Goal: Information Seeking & Learning: Learn about a topic

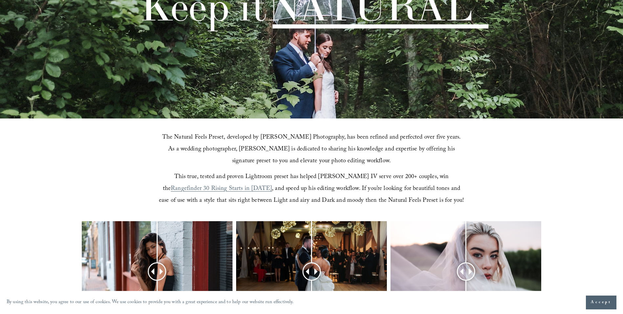
scroll to position [197, 0]
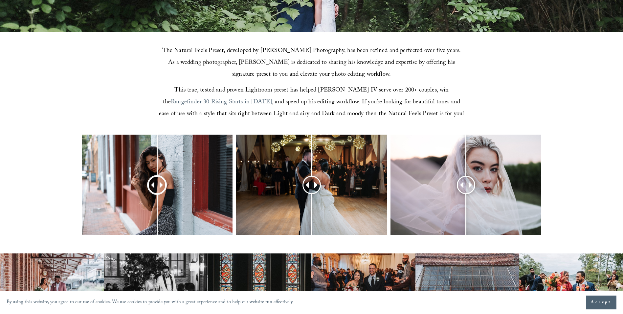
click at [165, 186] on span at bounding box center [162, 185] width 6 height 6
drag, startPoint x: 165, startPoint y: 186, endPoint x: 161, endPoint y: 201, distance: 15.8
click at [161, 193] on div at bounding box center [160, 184] width 17 height 17
drag, startPoint x: 310, startPoint y: 182, endPoint x: 264, endPoint y: 196, distance: 48.2
click at [264, 196] on div at bounding box center [311, 184] width 151 height 101
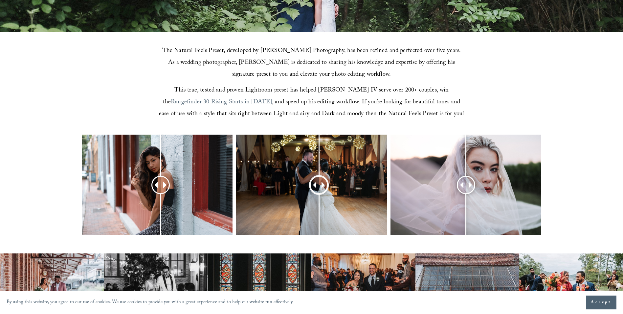
drag, startPoint x: 315, startPoint y: 186, endPoint x: 319, endPoint y: 210, distance: 25.0
click at [319, 193] on div at bounding box center [319, 184] width 16 height 16
drag, startPoint x: 466, startPoint y: 183, endPoint x: 541, endPoint y: 187, distance: 75.0
click at [541, 187] on div at bounding box center [466, 184] width 151 height 101
drag, startPoint x: 470, startPoint y: 186, endPoint x: 465, endPoint y: 208, distance: 22.9
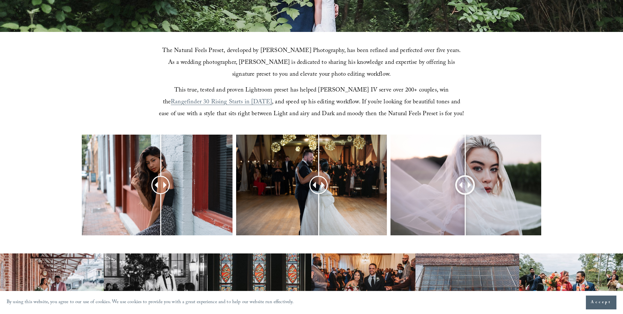
click at [465, 193] on div at bounding box center [465, 184] width 16 height 16
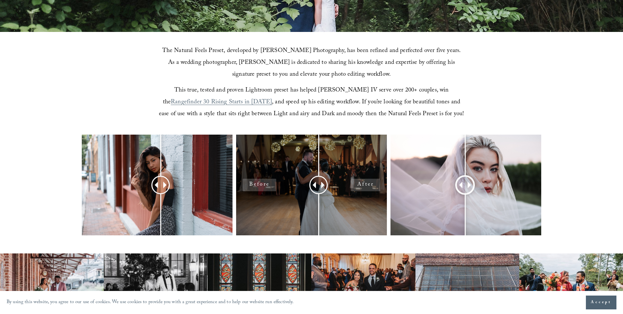
scroll to position [361, 0]
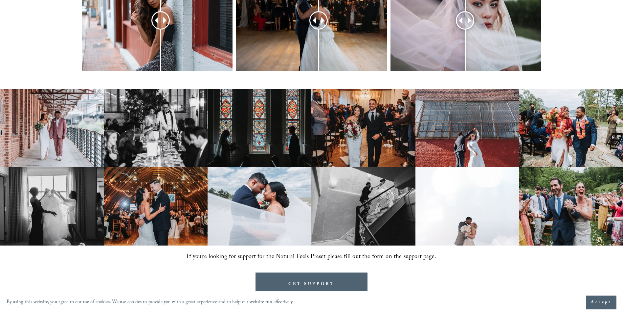
click at [285, 200] on img at bounding box center [260, 206] width 104 height 78
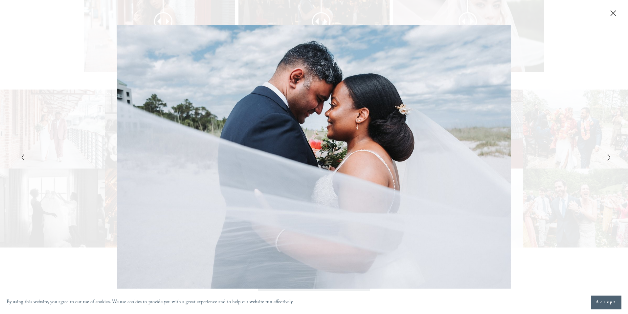
click at [609, 154] on icon "Next Slide" at bounding box center [609, 157] width 4 height 8
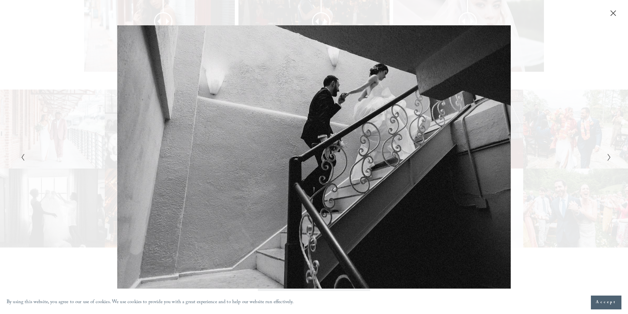
click at [609, 154] on icon "Next Slide" at bounding box center [609, 157] width 4 height 8
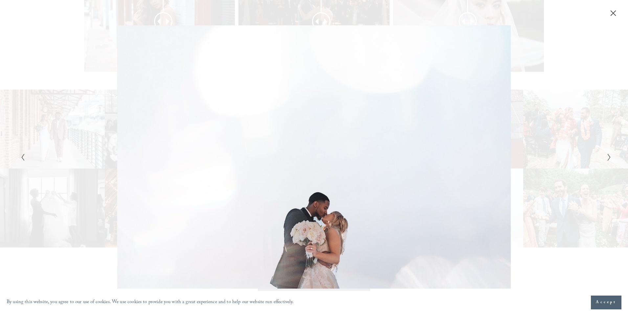
click at [609, 154] on icon "Next Slide" at bounding box center [609, 157] width 4 height 8
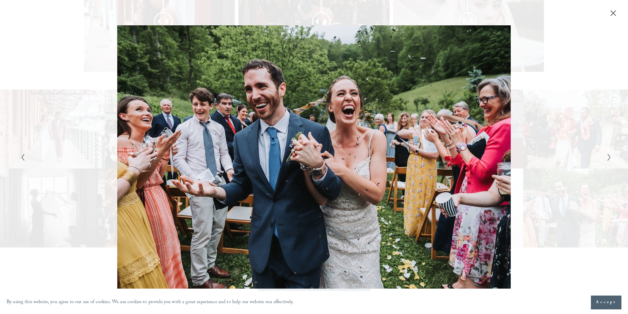
click at [609, 154] on icon "Next Slide" at bounding box center [609, 157] width 4 height 8
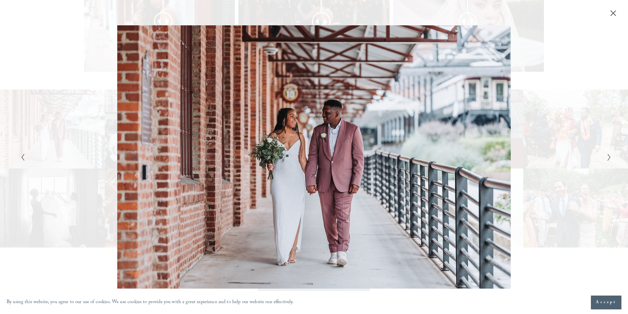
click at [609, 154] on icon "Next Slide" at bounding box center [609, 157] width 4 height 8
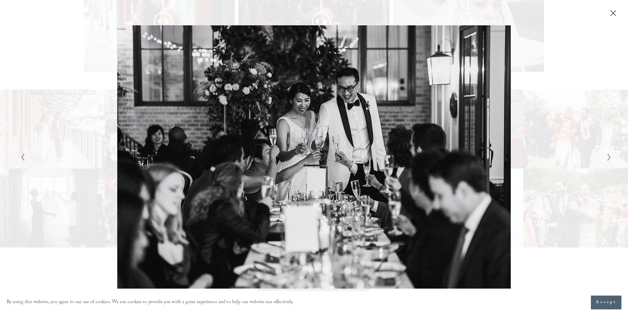
click at [609, 154] on icon "Next Slide" at bounding box center [609, 157] width 4 height 8
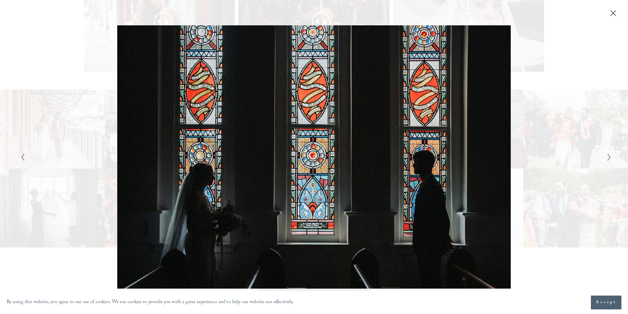
click at [609, 154] on icon "Next Slide" at bounding box center [609, 157] width 4 height 8
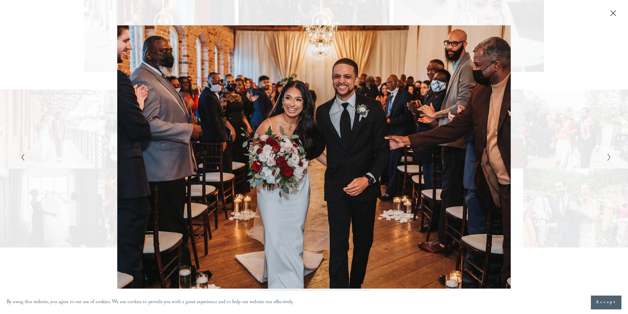
click at [609, 154] on icon "Next Slide" at bounding box center [609, 157] width 4 height 8
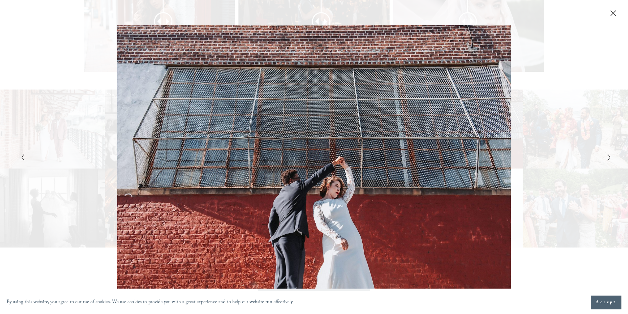
click at [609, 154] on icon "Next Slide" at bounding box center [609, 157] width 4 height 8
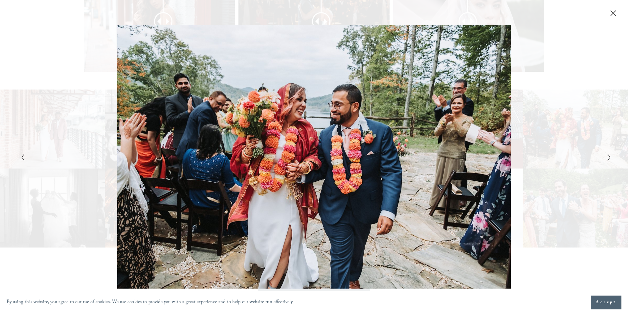
click at [609, 154] on icon "Next Slide" at bounding box center [609, 157] width 4 height 8
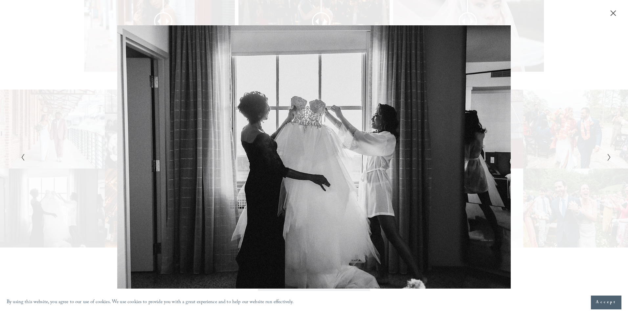
click at [579, 63] on div "Gallery" at bounding box center [461, 156] width 295 height 263
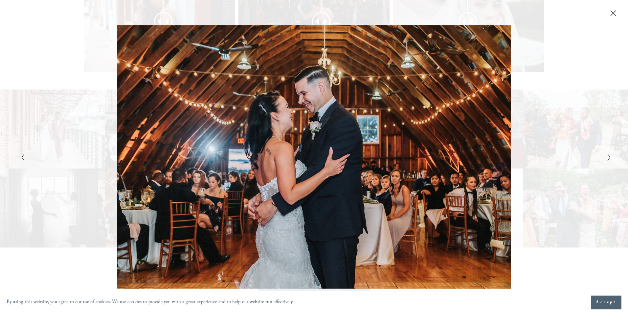
click at [618, 8] on div "Gallery" at bounding box center [314, 8] width 628 height 17
click at [618, 9] on div "Gallery" at bounding box center [314, 8] width 628 height 17
click at [614, 13] on icon "Close" at bounding box center [613, 13] width 5 height 5
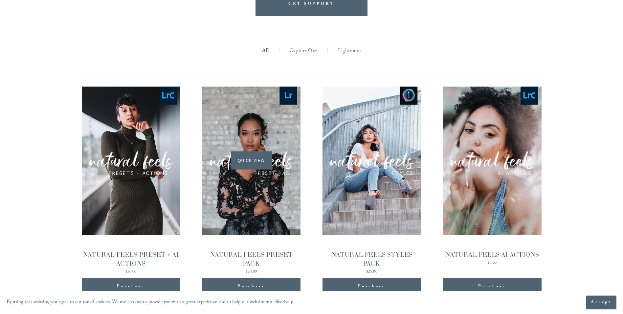
scroll to position [639, 0]
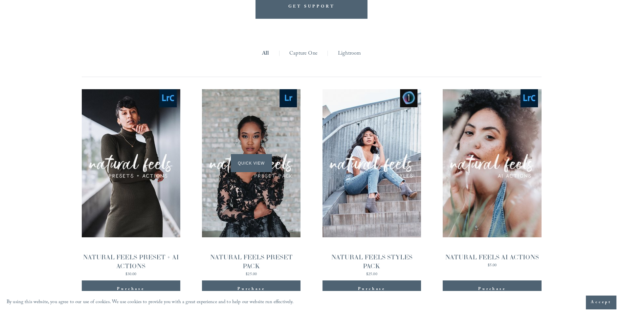
click at [279, 174] on div "Quick View" at bounding box center [251, 163] width 99 height 148
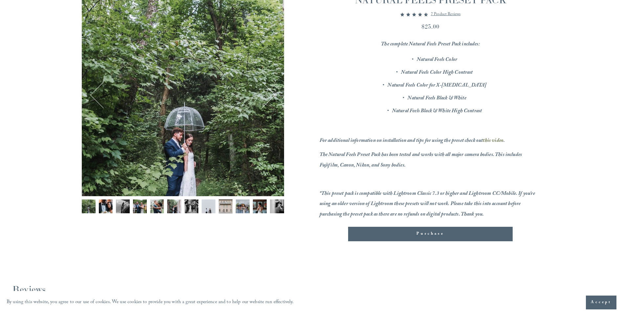
scroll to position [33, 0]
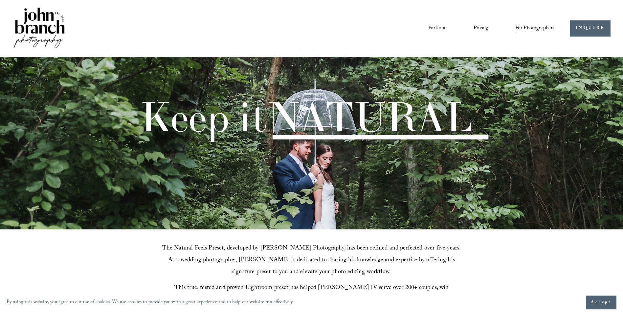
scroll to position [639, 0]
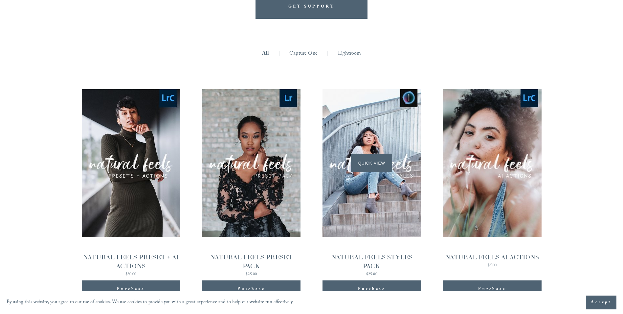
click at [346, 172] on div "Quick View" at bounding box center [372, 163] width 99 height 148
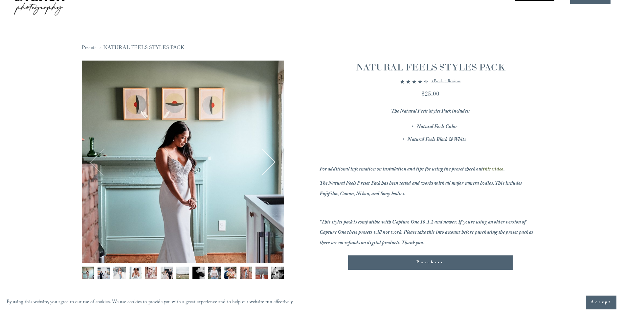
scroll to position [33, 0]
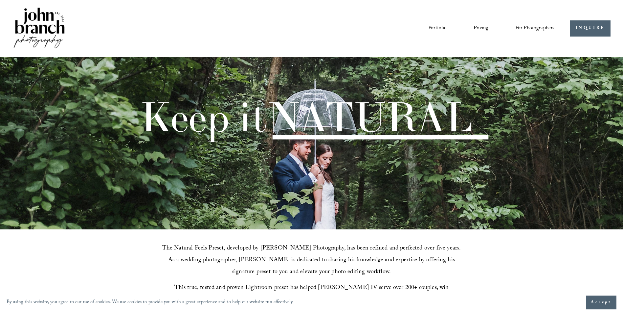
scroll to position [639, 0]
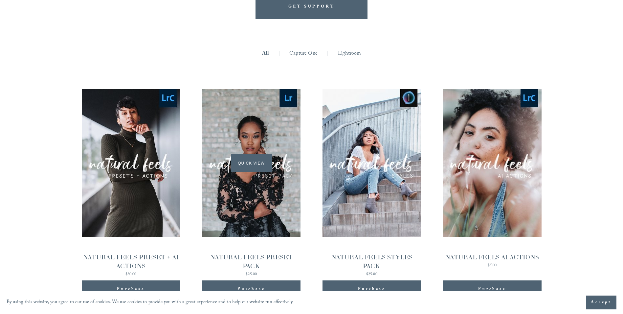
click at [242, 131] on div "Quick View" at bounding box center [251, 163] width 99 height 148
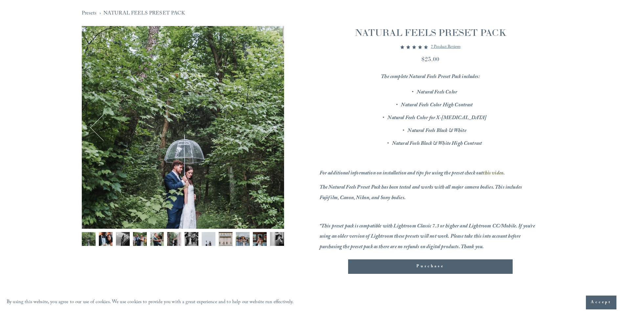
scroll to position [66, 0]
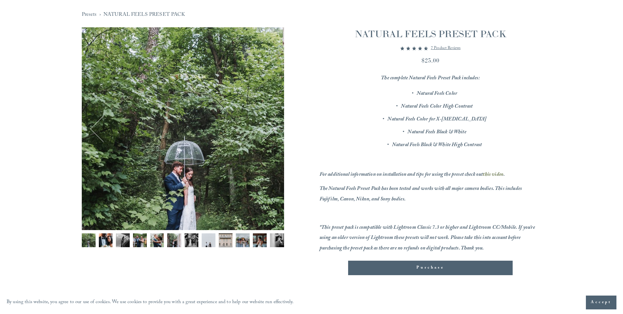
click at [165, 240] on div "Gallery thumbnails" at bounding box center [183, 241] width 202 height 17
click at [160, 240] on img "Image 5 of 12" at bounding box center [157, 240] width 14 height 14
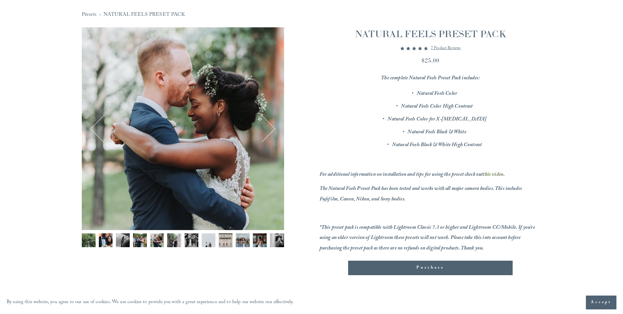
click at [276, 130] on div "Image 5 of 12" at bounding box center [183, 128] width 202 height 202
click at [274, 130] on button "Next" at bounding box center [261, 128] width 25 height 25
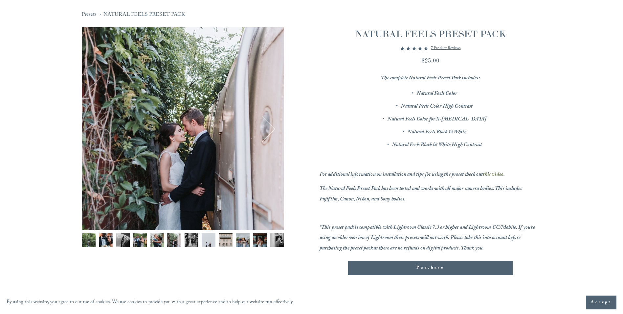
click at [274, 130] on button "Next" at bounding box center [261, 128] width 25 height 25
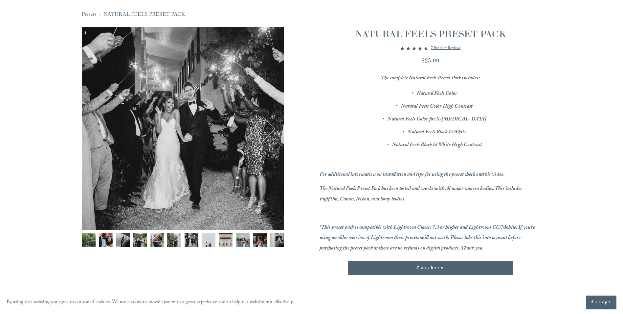
click at [274, 130] on button "Next" at bounding box center [261, 128] width 25 height 25
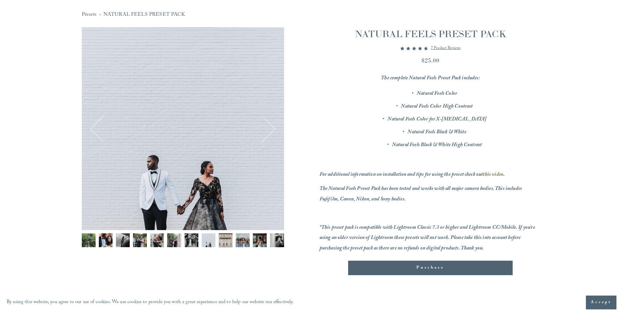
click at [274, 130] on button "Next" at bounding box center [261, 128] width 25 height 25
click at [272, 130] on button "Next" at bounding box center [261, 128] width 25 height 25
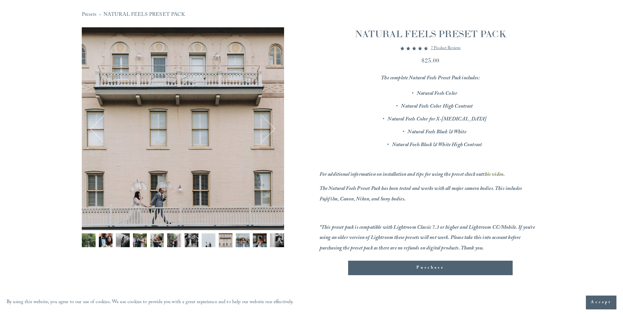
click at [272, 130] on button "Next" at bounding box center [261, 128] width 25 height 25
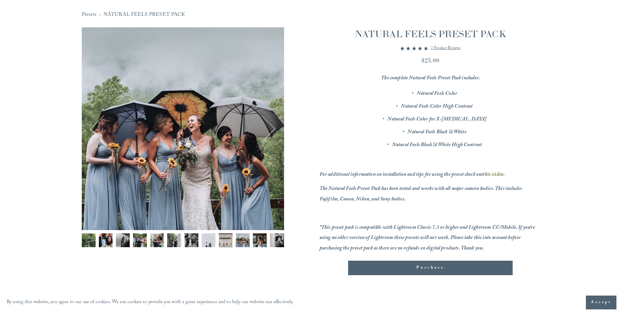
click at [272, 130] on button "Next" at bounding box center [261, 128] width 25 height 25
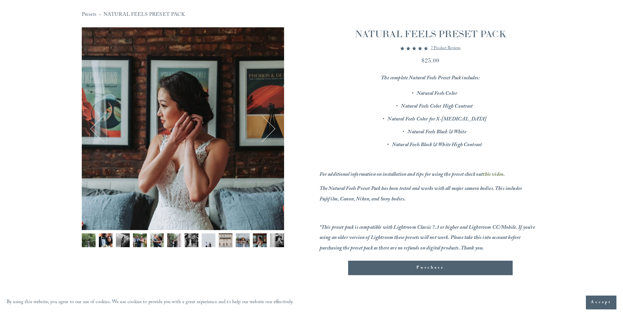
click at [272, 130] on button "Next" at bounding box center [261, 128] width 25 height 25
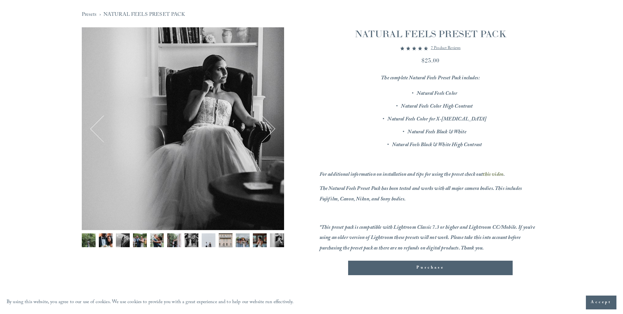
click at [272, 130] on button "Next" at bounding box center [261, 128] width 25 height 25
